Goal: Transaction & Acquisition: Purchase product/service

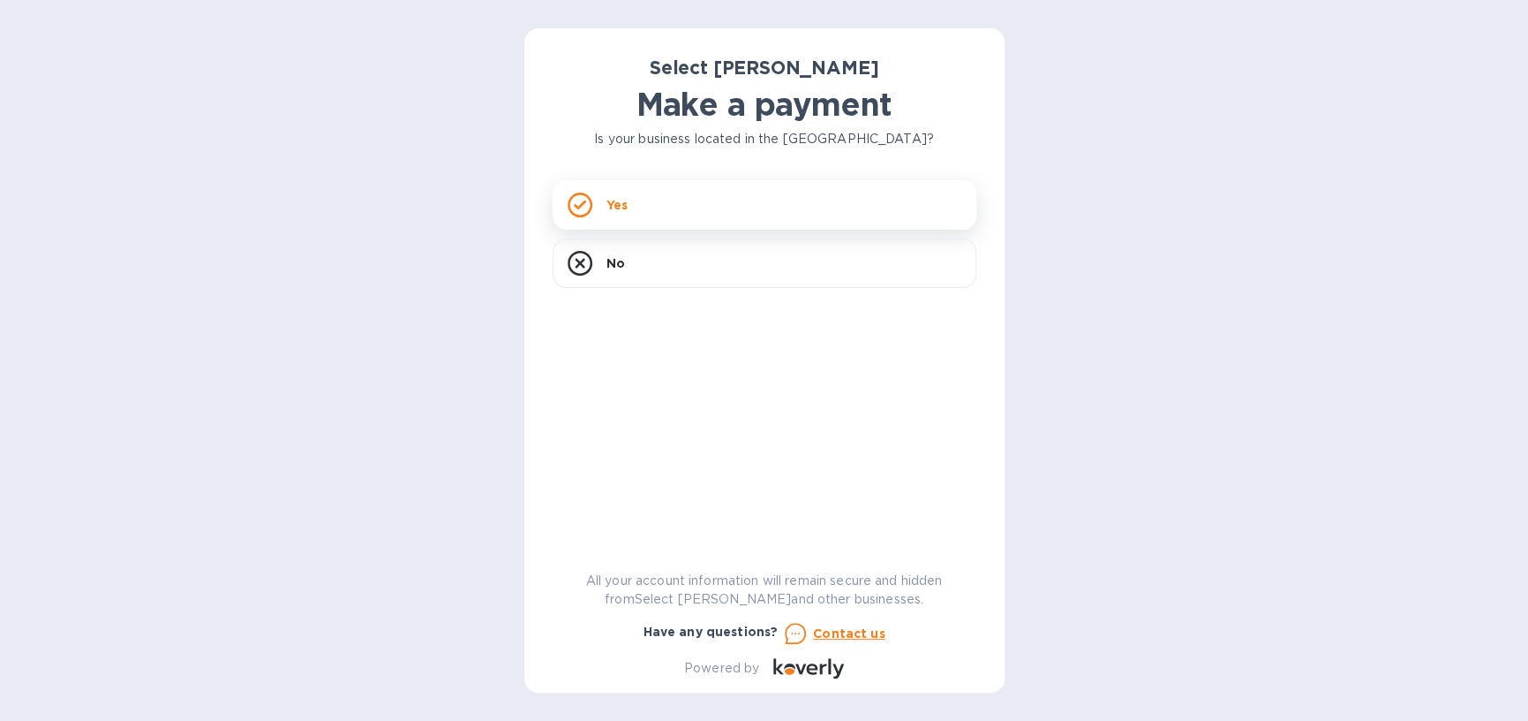
click at [690, 205] on div "Yes" at bounding box center [765, 204] width 424 height 49
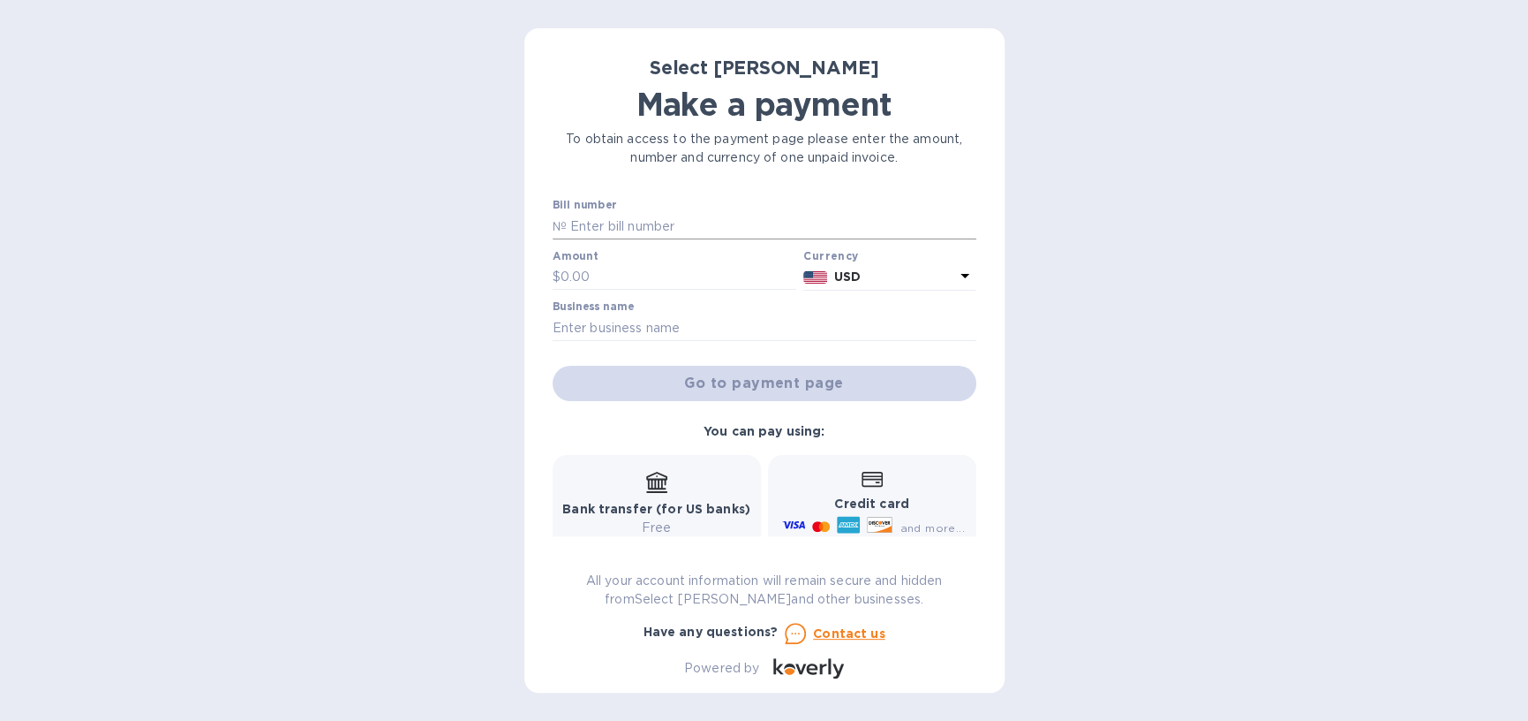
click at [736, 232] on input "text" at bounding box center [772, 226] width 410 height 26
click at [600, 233] on input "text" at bounding box center [772, 226] width 410 height 26
type input "SS-262096"
type input "429.08"
click at [650, 321] on input "text" at bounding box center [765, 327] width 424 height 26
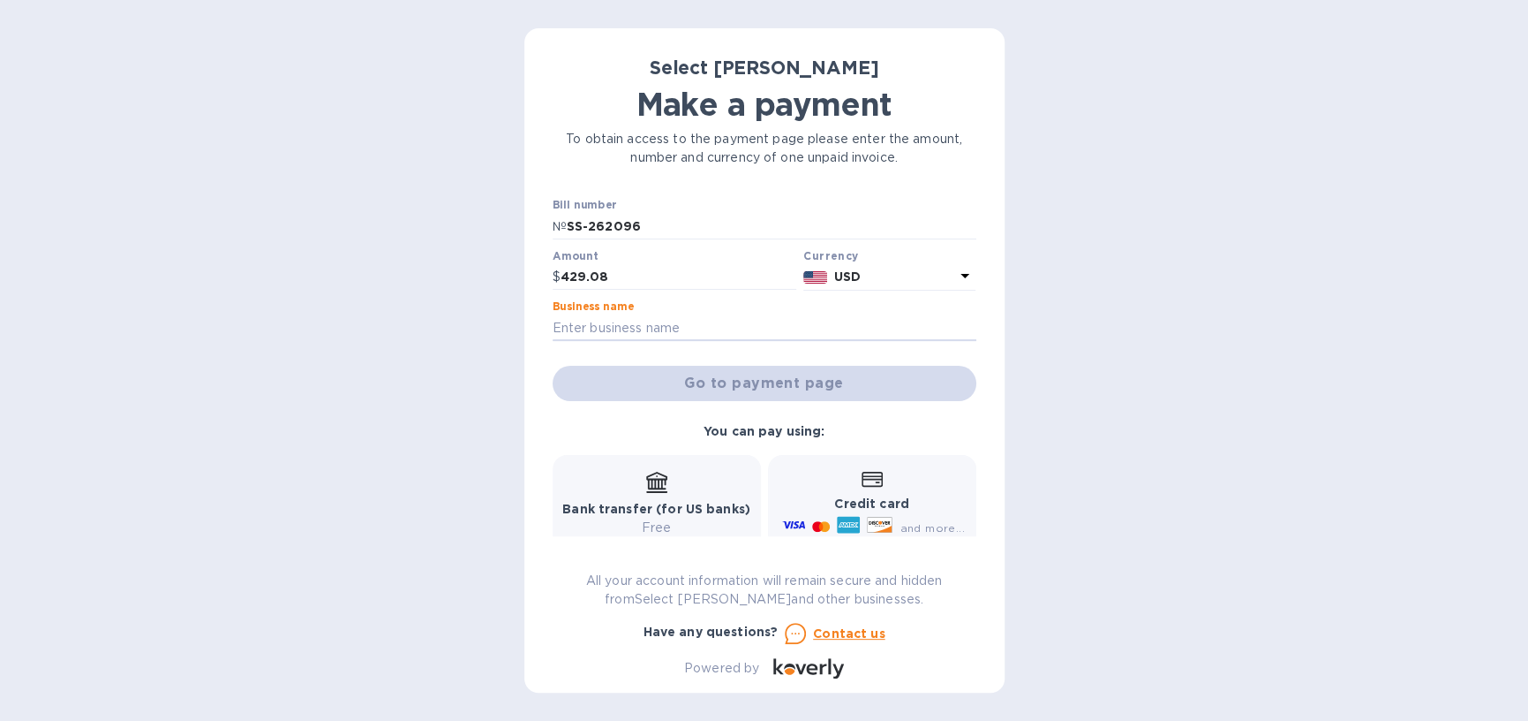
type input "Heritage Tavern"
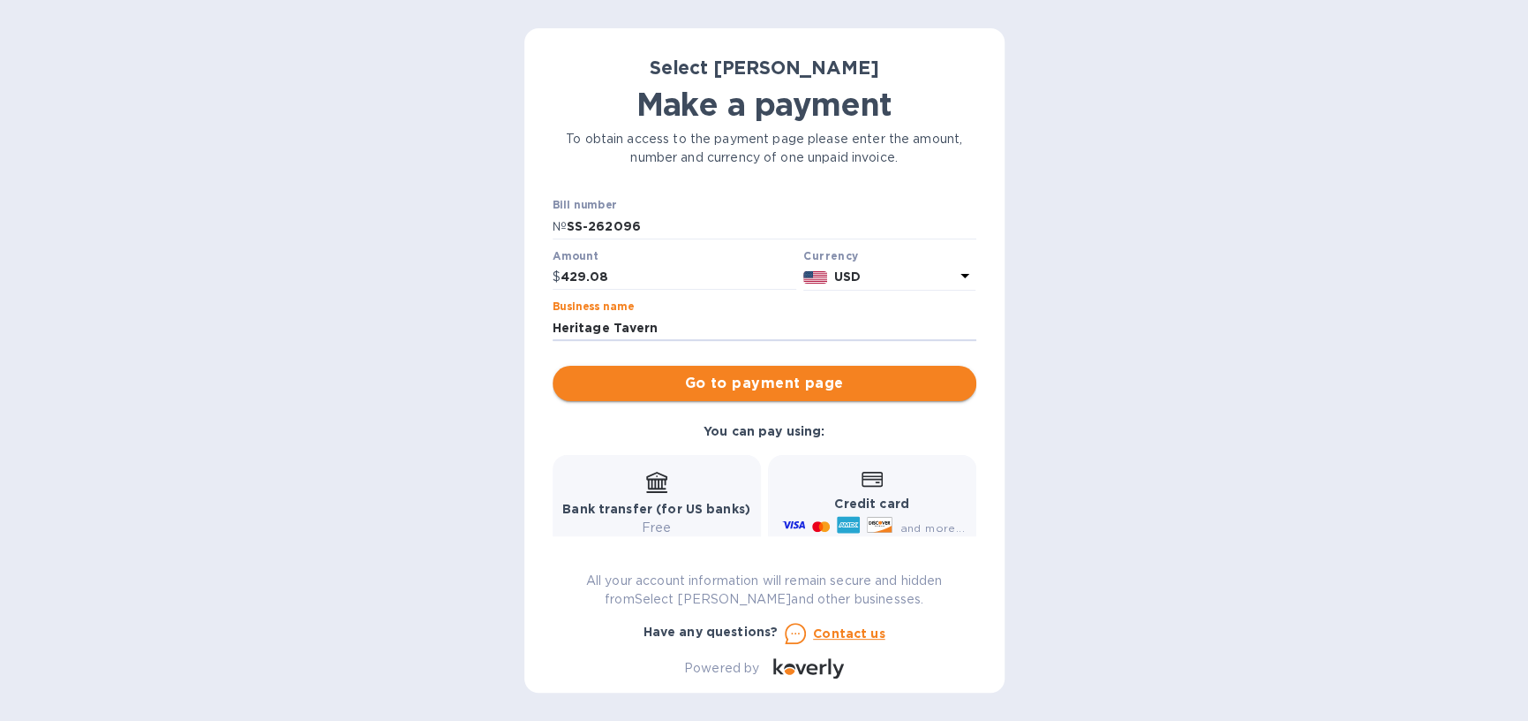
click at [811, 385] on span "Go to payment page" at bounding box center [765, 383] width 396 height 21
